Goal: Information Seeking & Learning: Learn about a topic

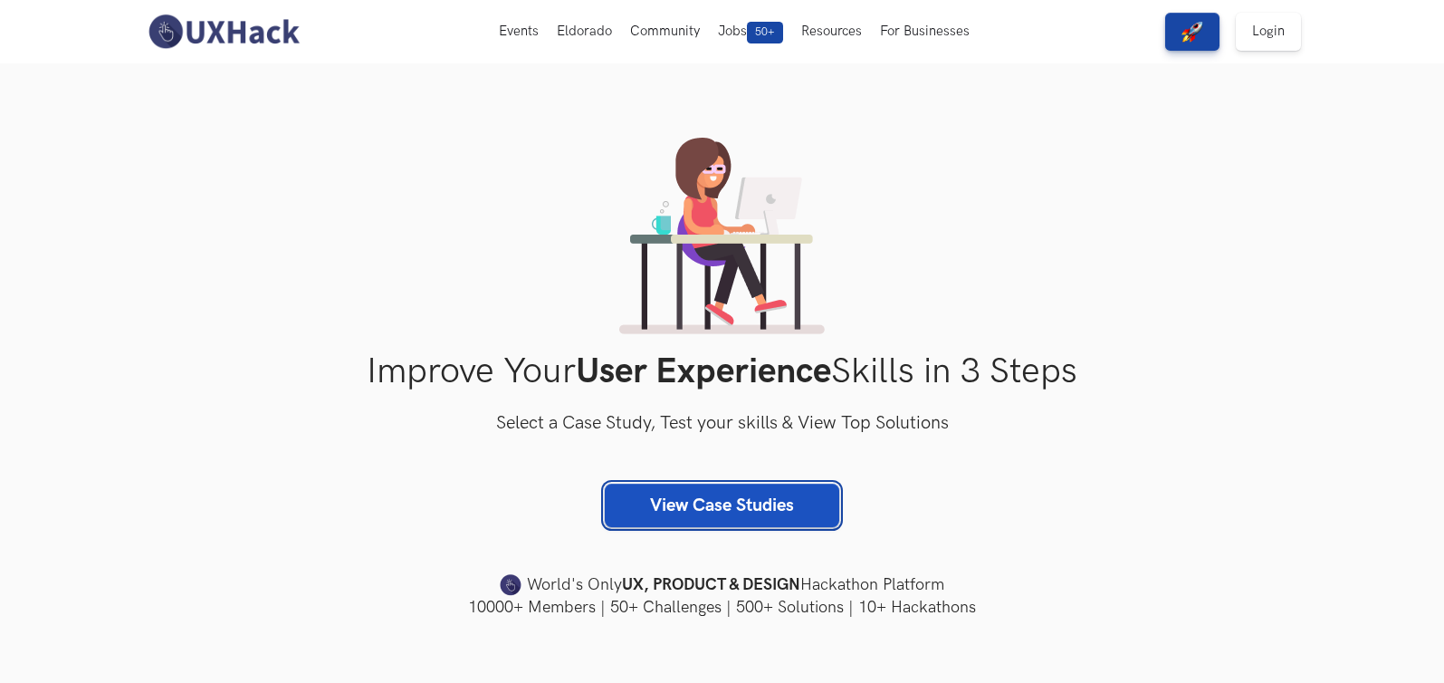
click at [688, 512] on link "View Case Studies" at bounding box center [722, 504] width 234 height 43
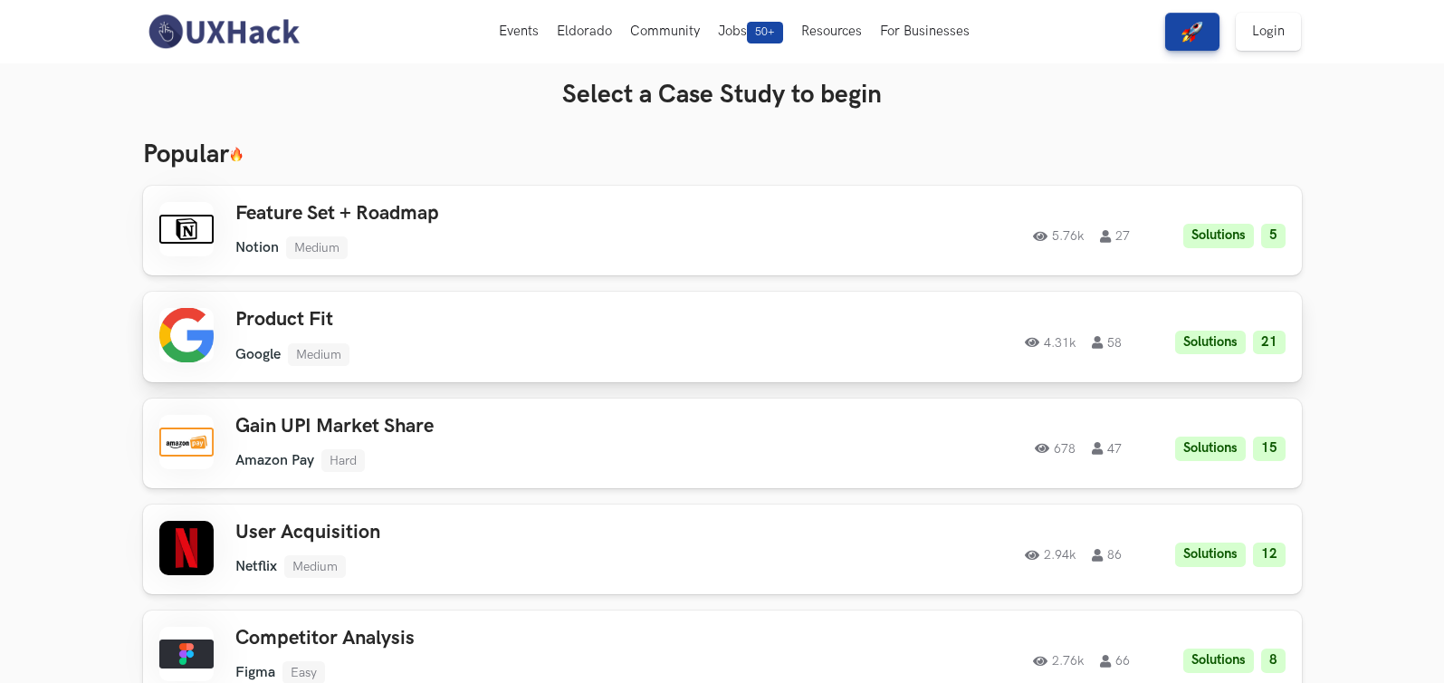
click at [286, 312] on h3 "Product Fit" at bounding box center [492, 320] width 514 height 24
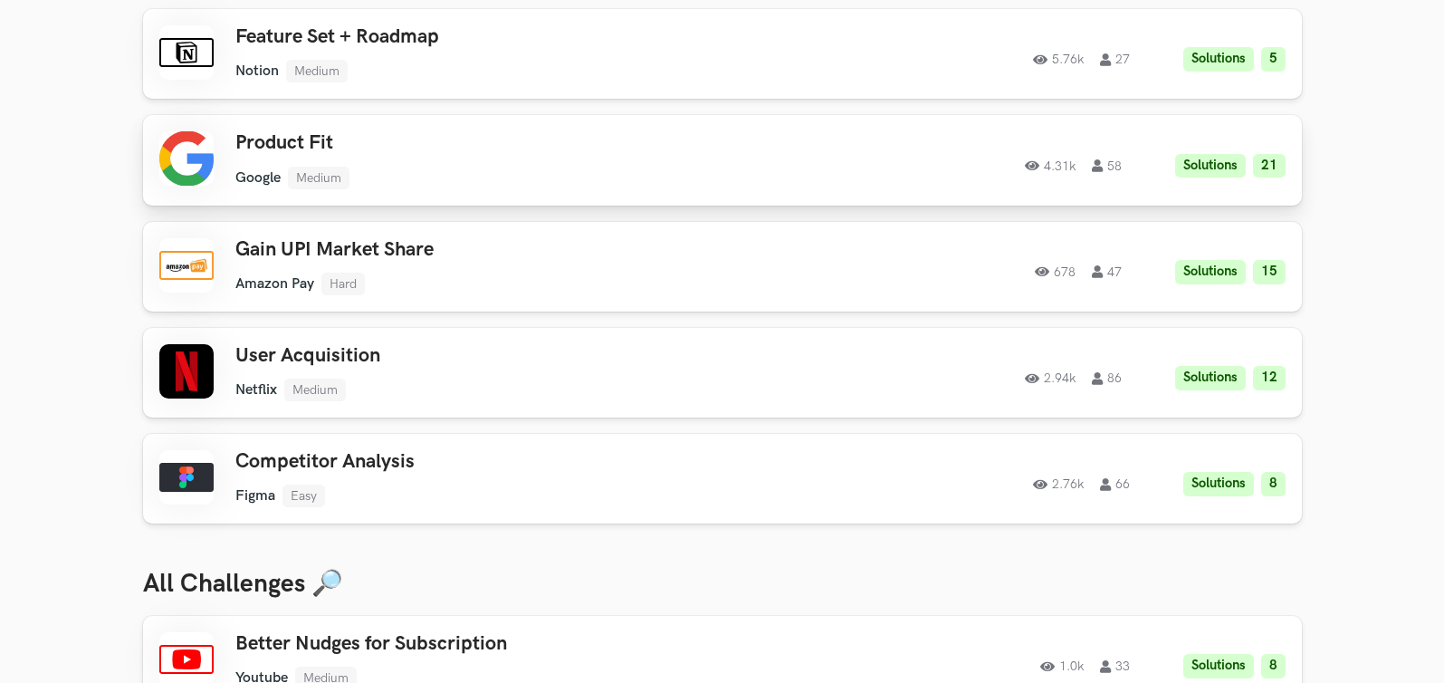
scroll to position [214, 0]
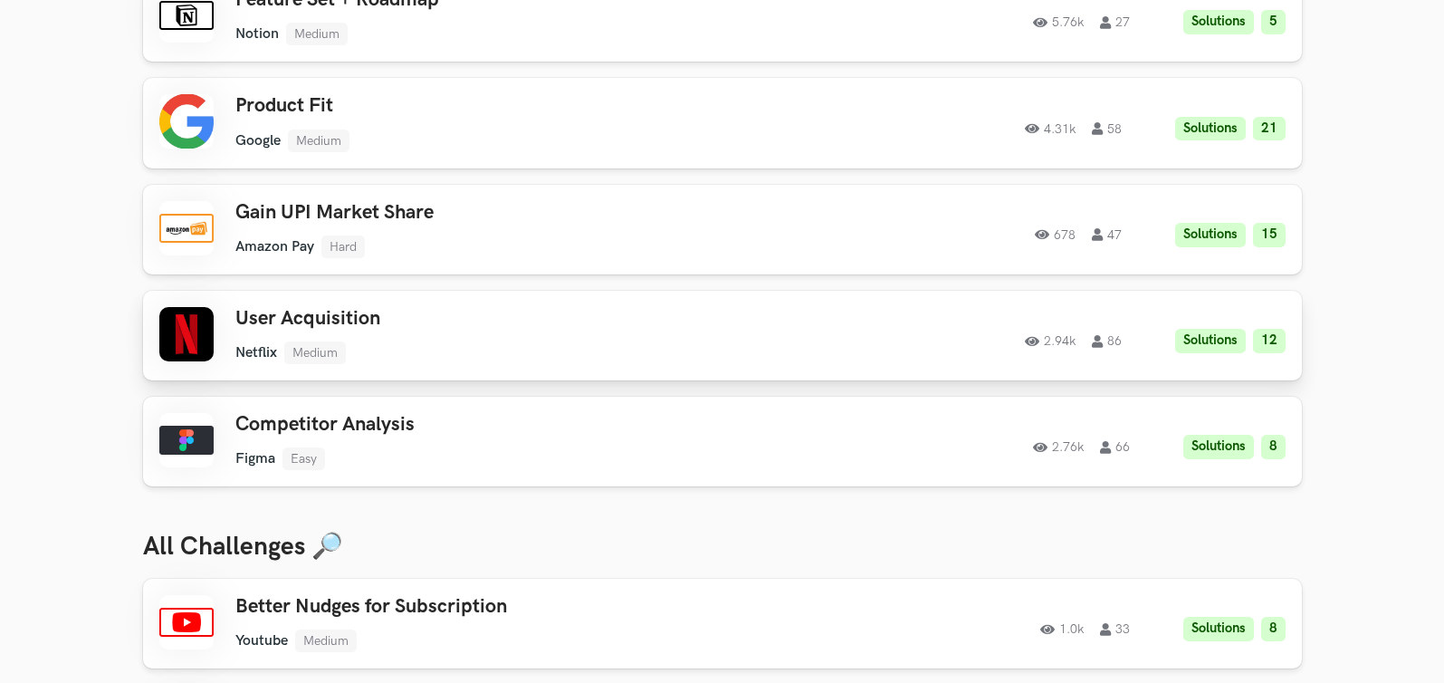
click at [281, 318] on h3 "User Acquisition" at bounding box center [492, 319] width 514 height 24
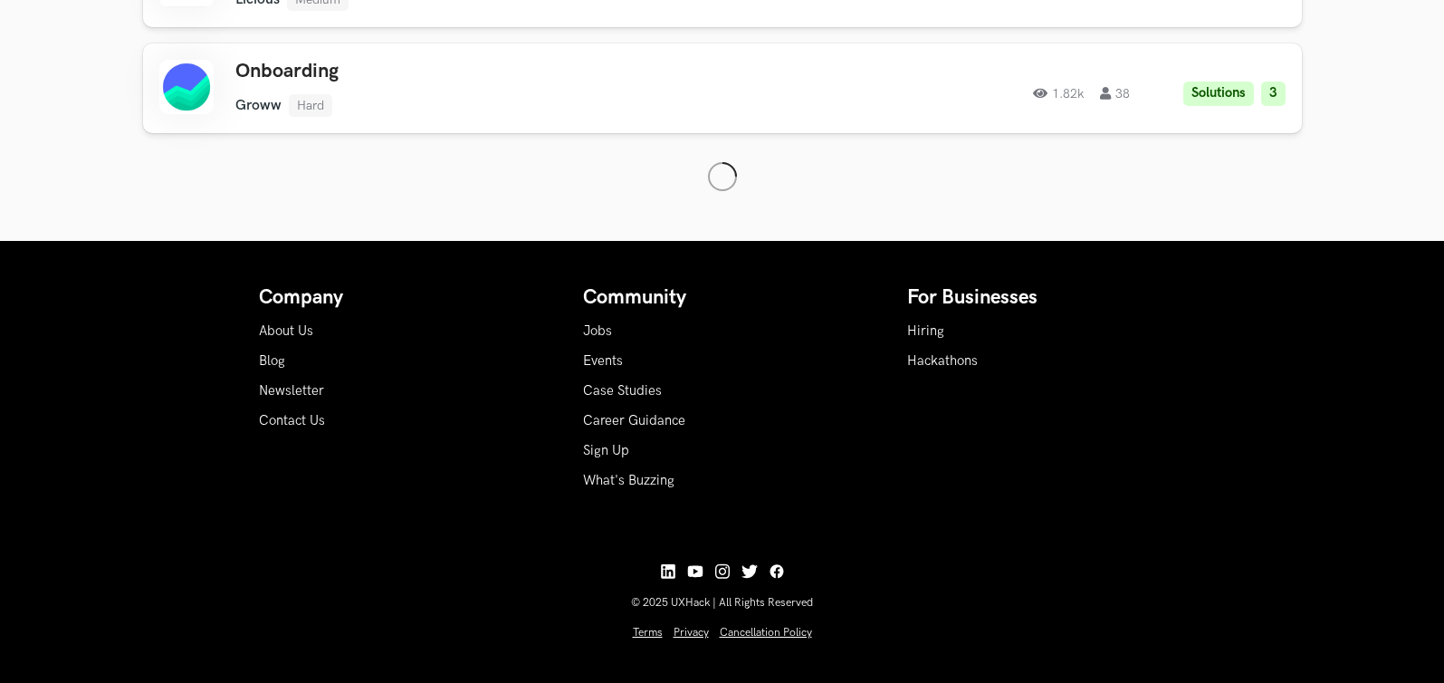
scroll to position [4601, 0]
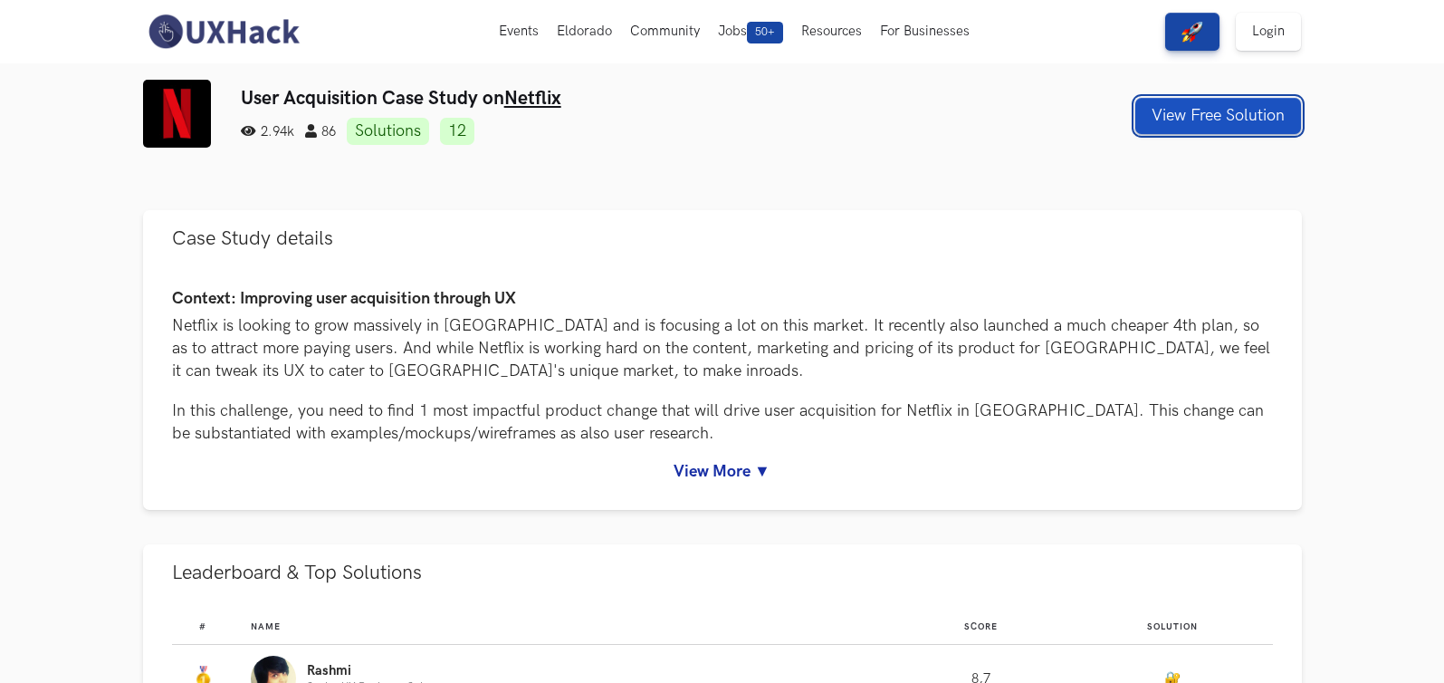
click at [1180, 110] on button "View Free Solution" at bounding box center [1218, 116] width 166 height 36
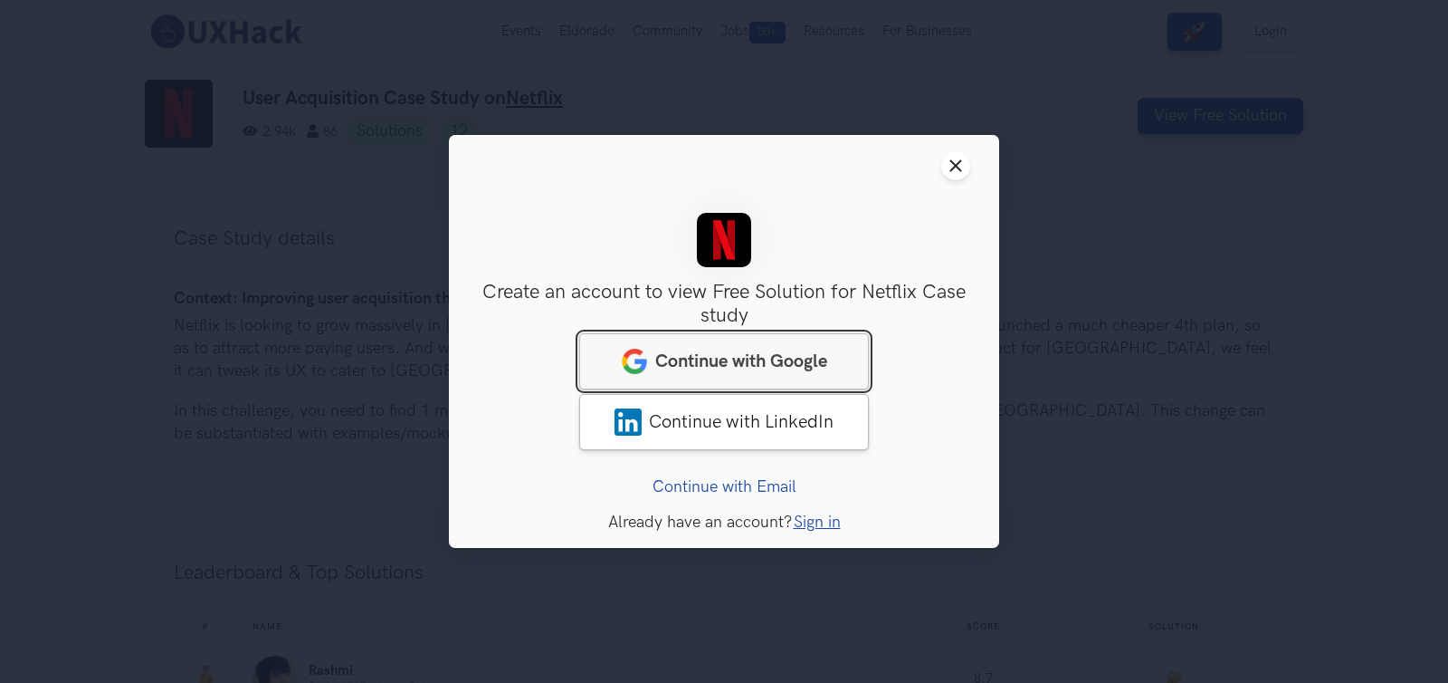
click at [804, 345] on link "Continue with Google" at bounding box center [724, 361] width 290 height 56
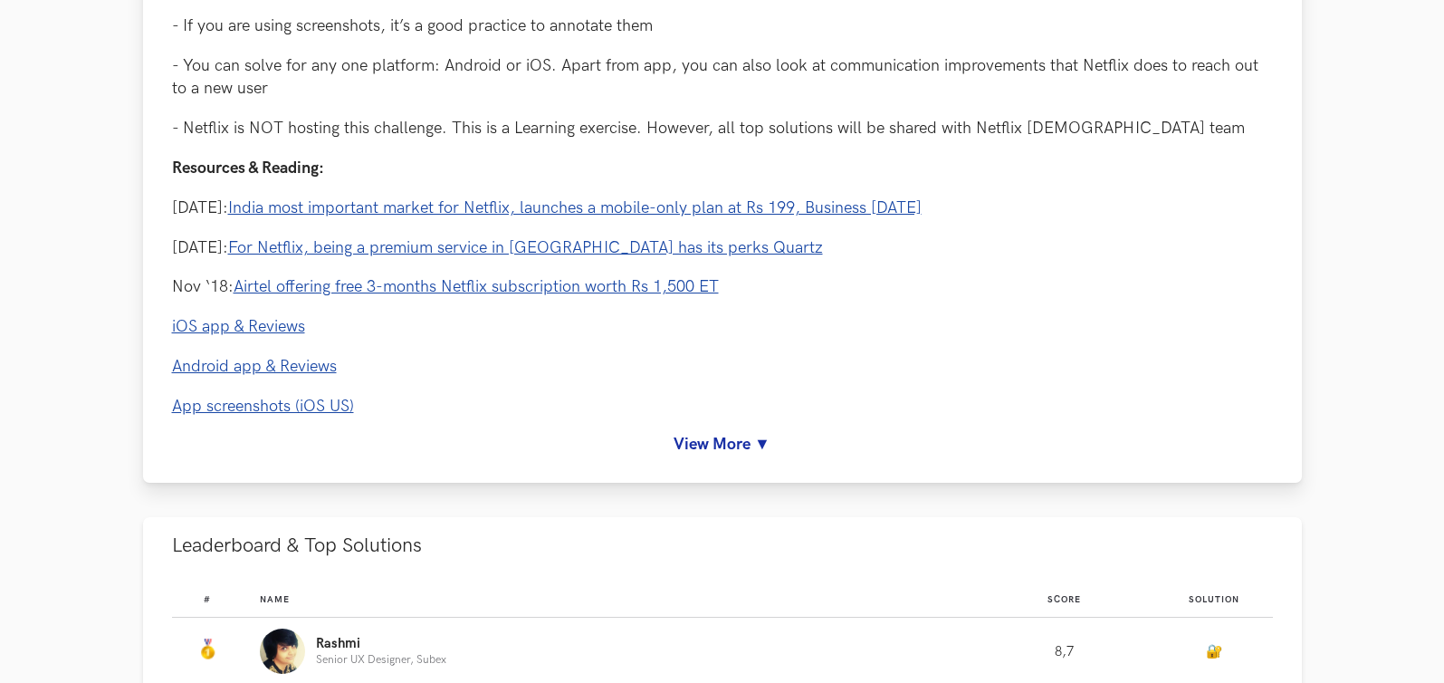
scroll to position [1861, 0]
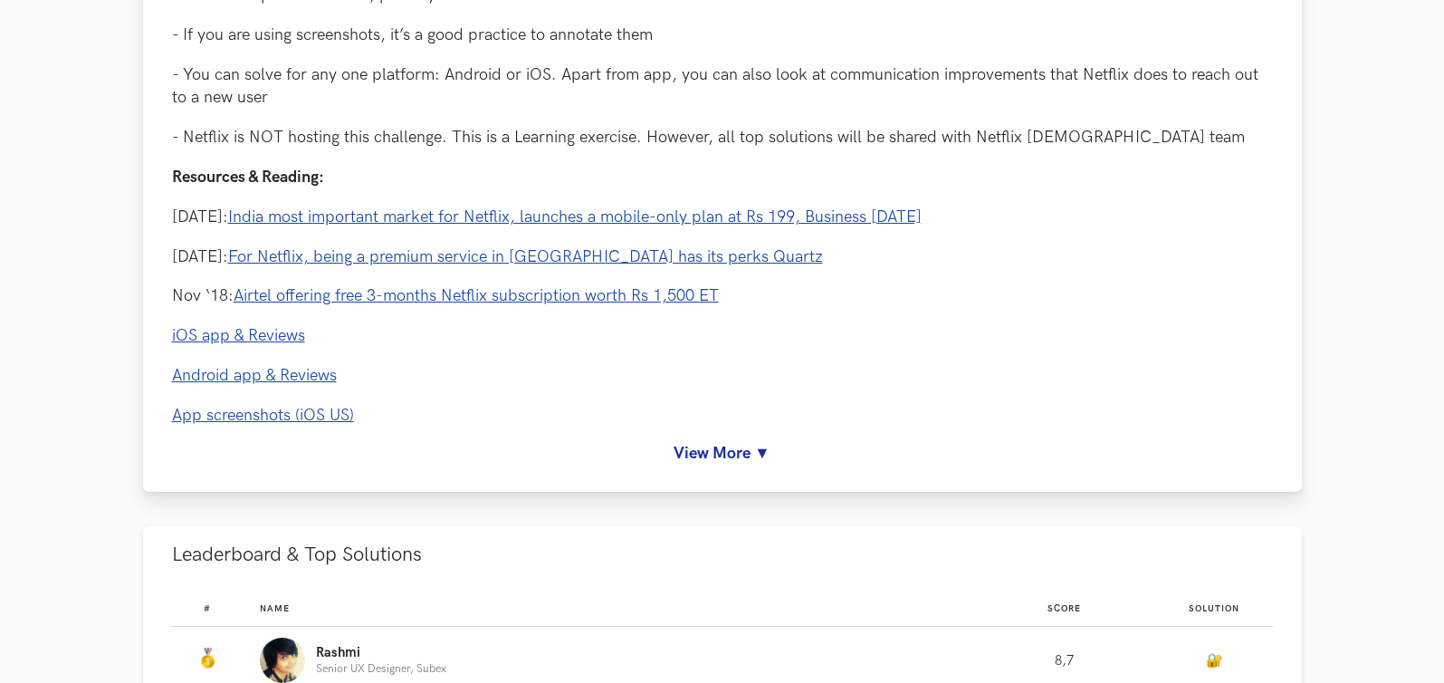
click at [278, 419] on link "App screenshots (iOS US)" at bounding box center [263, 415] width 182 height 19
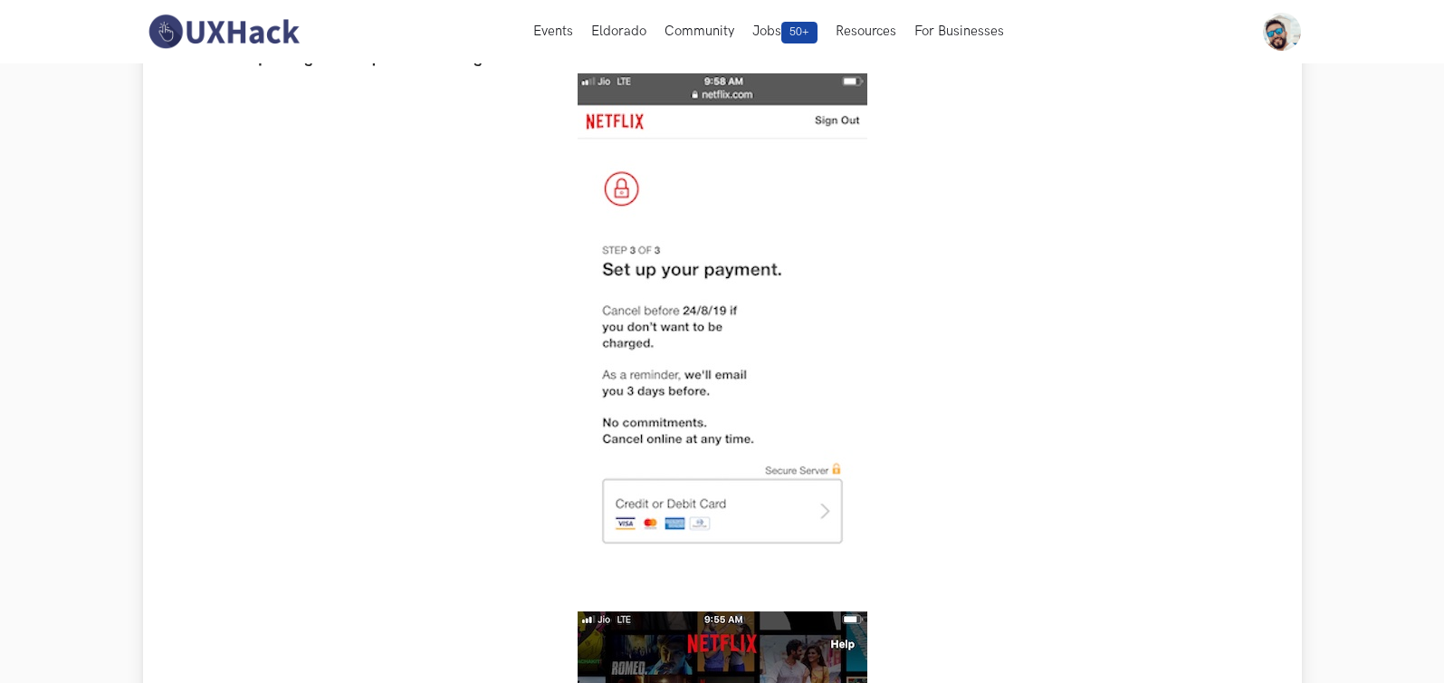
scroll to position [697, 0]
